Goal: Task Accomplishment & Management: Manage account settings

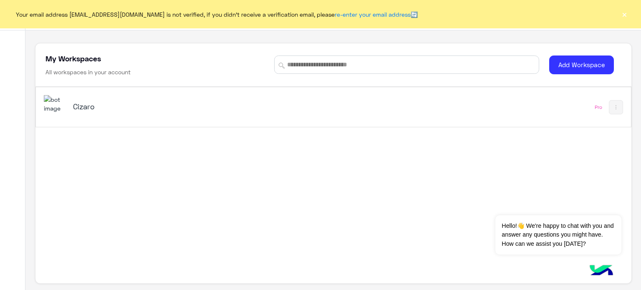
click at [134, 110] on h5 "Cizaro" at bounding box center [177, 106] width 209 height 10
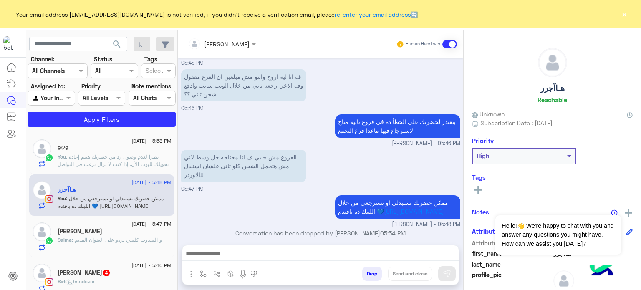
scroll to position [294, 0]
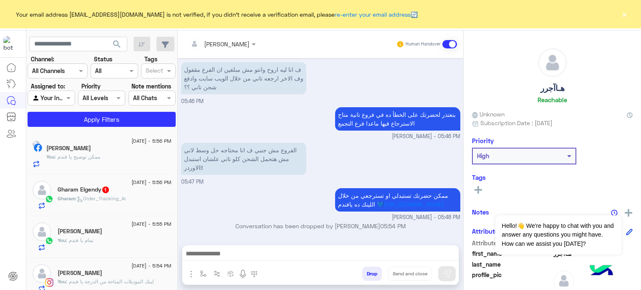
click at [624, 17] on button "×" at bounding box center [624, 14] width 8 height 8
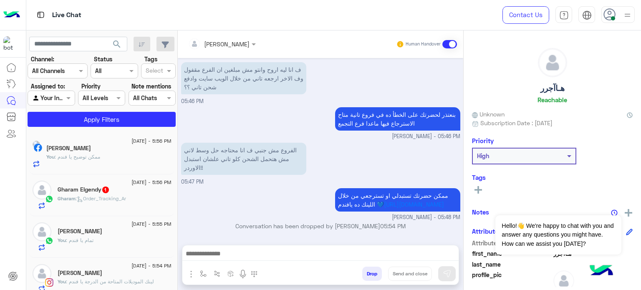
click at [630, 15] on img at bounding box center [627, 15] width 10 height 10
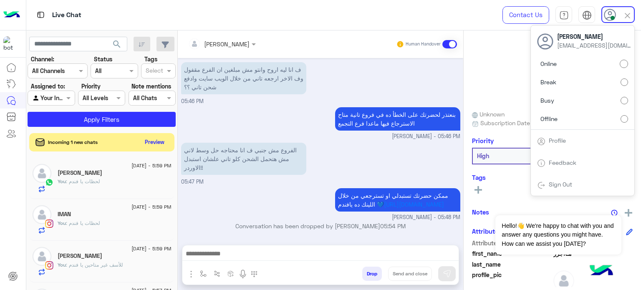
click at [581, 110] on div "Online Break Busy Offline" at bounding box center [581, 92] width 103 height 73
click at [579, 114] on label "Offline" at bounding box center [582, 118] width 91 height 15
